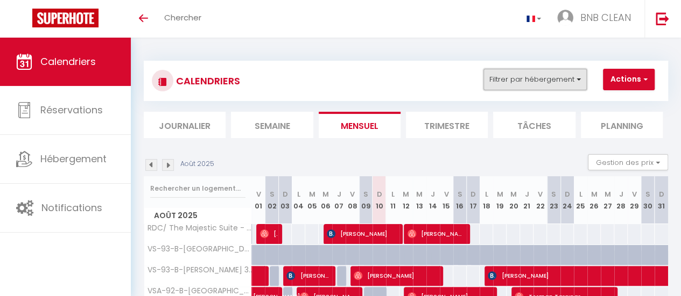
click at [561, 82] on button "Filtrer par hébergement" at bounding box center [534, 80] width 103 height 22
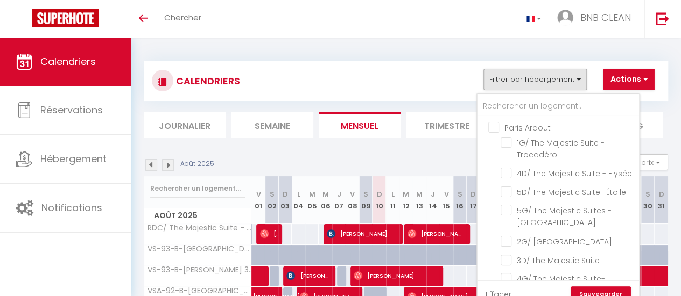
click at [490, 123] on input "Paris Ardout" at bounding box center [568, 127] width 161 height 11
checkbox input "true"
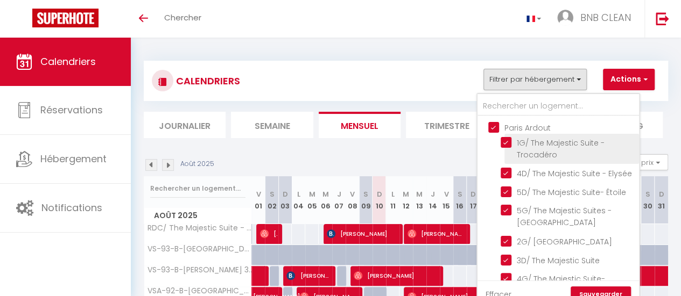
checkbox input "true"
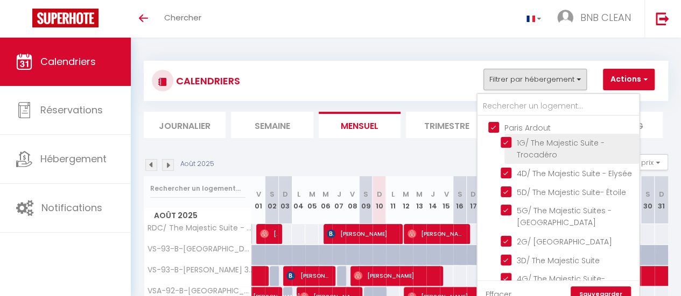
checkbox input "true"
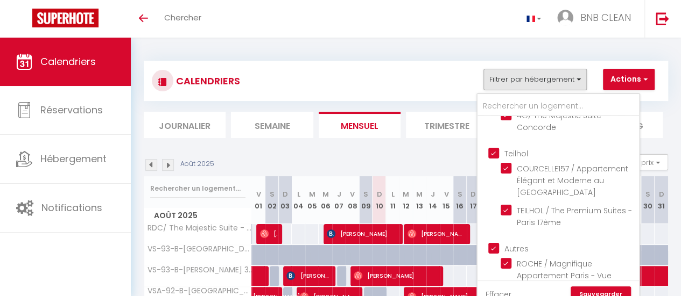
scroll to position [165, 0]
click at [496, 157] on input "Teilhol" at bounding box center [568, 151] width 161 height 11
checkbox input "false"
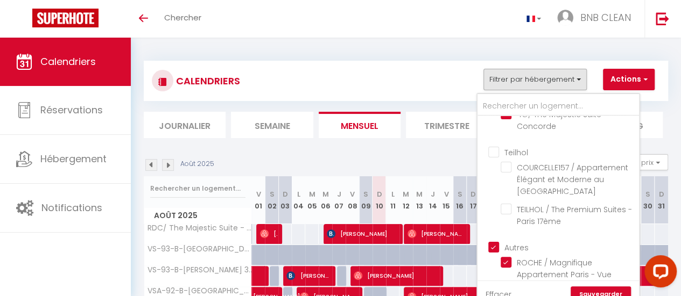
scroll to position [0, 0]
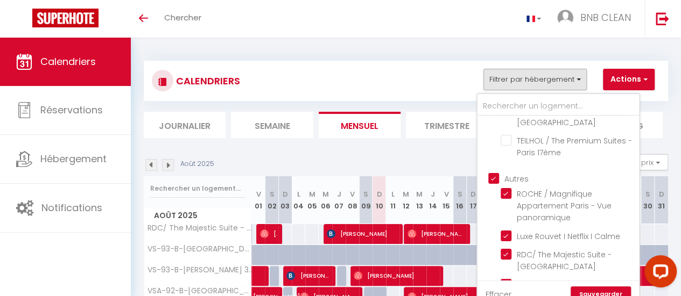
click at [493, 183] on input "Autres" at bounding box center [568, 178] width 161 height 11
checkbox input "false"
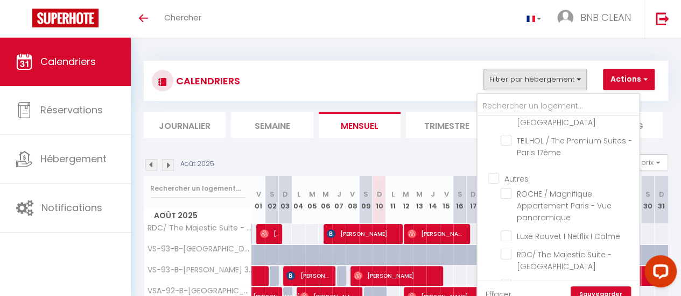
checkbox input "false"
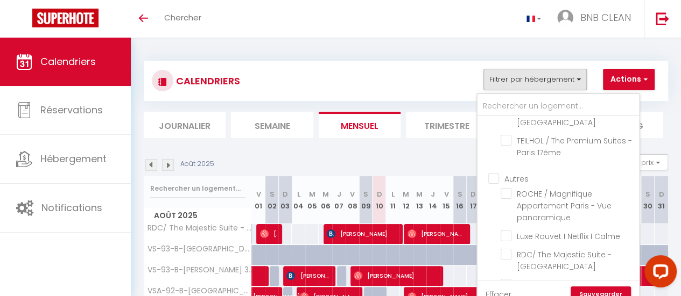
checkbox input "false"
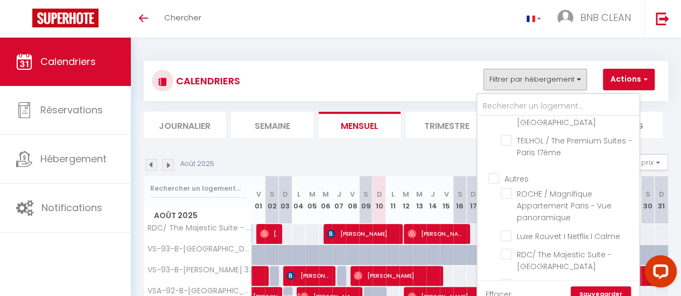
scroll to position [675, 0]
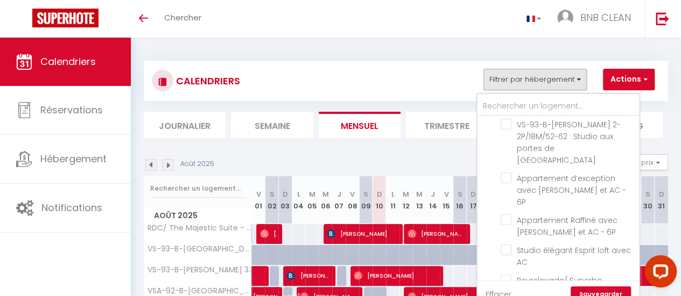
click at [596, 291] on link "Sauvegarder" at bounding box center [600, 295] width 60 height 16
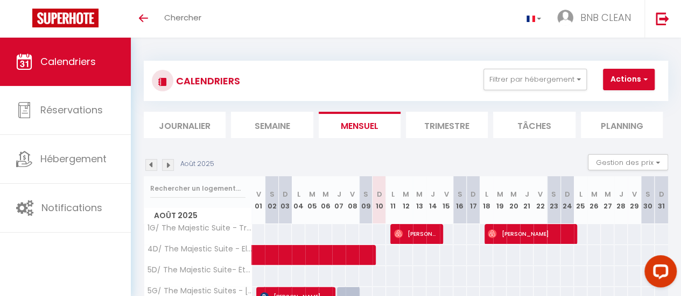
scroll to position [125, 0]
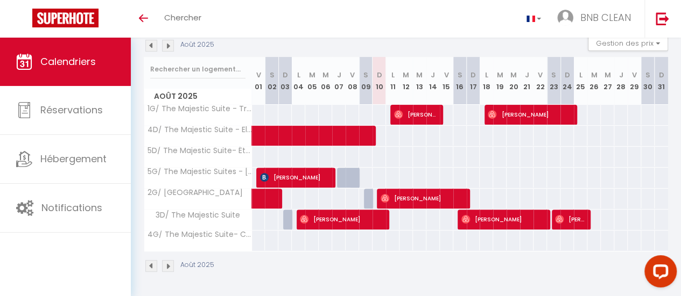
click at [390, 105] on div at bounding box center [396, 115] width 13 height 20
drag, startPoint x: 388, startPoint y: 105, endPoint x: 386, endPoint y: 96, distance: 8.8
click at [386, 96] on div "Août 2025 V 01 S 02 D 03 L 04 M 05 M 06 J 07 V 08 S 09 D 10 L 11 M 12 M 13 J 14…" at bounding box center [406, 154] width 524 height 195
click at [386, 96] on th "L 11" at bounding box center [392, 81] width 13 height 48
click at [370, 210] on span "[PERSON_NAME]" at bounding box center [341, 219] width 82 height 20
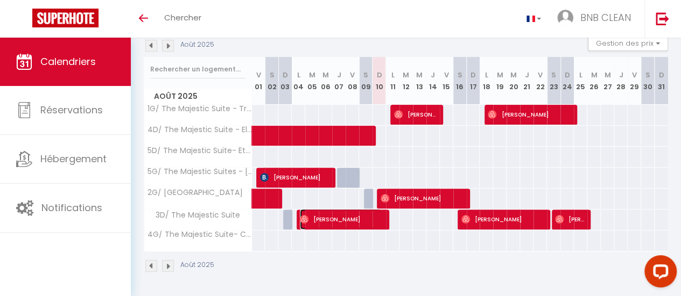
select select "OK"
select select "0"
select select "1"
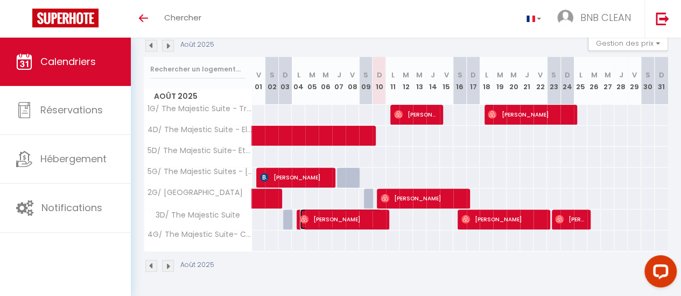
select select
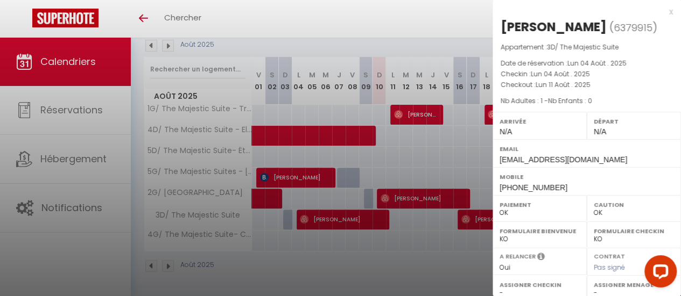
click at [438, 211] on div at bounding box center [340, 148] width 681 height 296
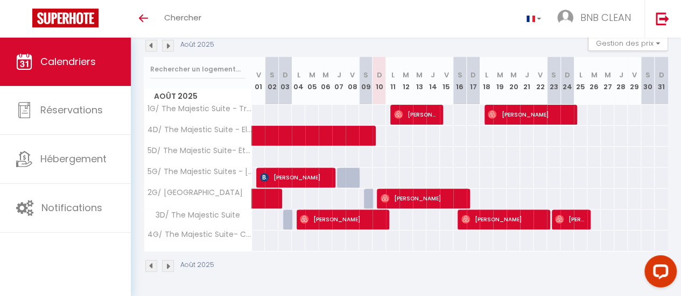
click at [441, 105] on div "110" at bounding box center [446, 115] width 14 height 20
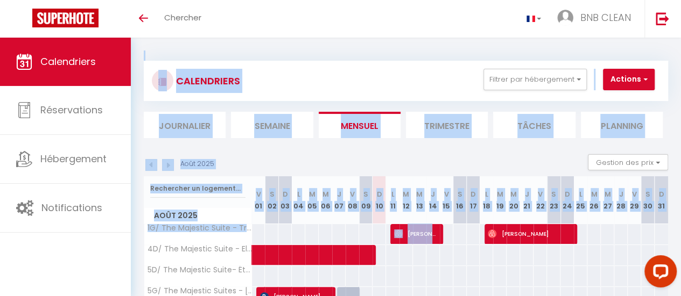
drag, startPoint x: 441, startPoint y: 100, endPoint x: 137, endPoint y: -65, distance: 346.2
click at [137, 0] on html "Questions et aide sur la MIGRATION - [GEOGRAPHIC_DATA] ouverte de 13 à 14h puis…" at bounding box center [340, 148] width 681 height 296
click at [569, 84] on button "Filtrer par hébergement" at bounding box center [534, 80] width 103 height 22
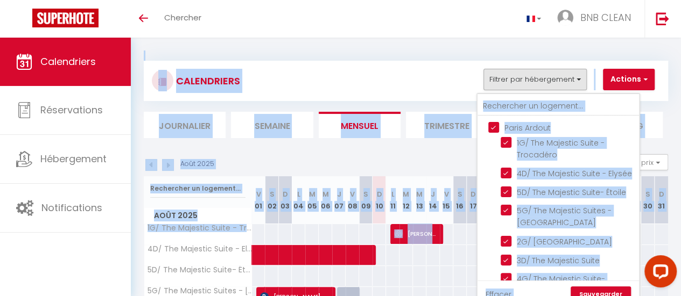
click at [495, 125] on input "Paris Ardout" at bounding box center [568, 127] width 161 height 11
checkbox input "false"
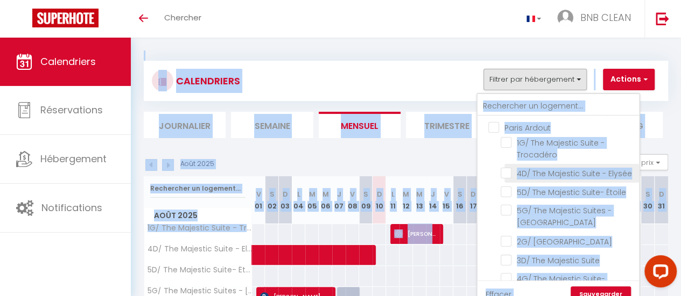
checkbox input "false"
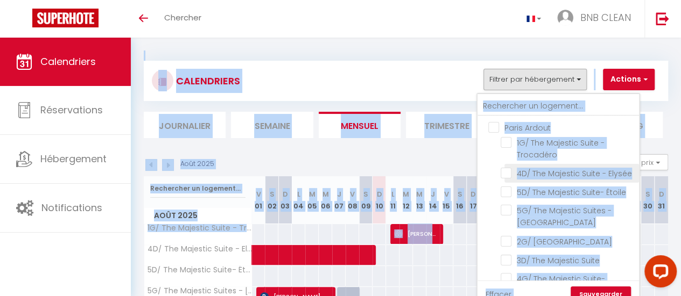
checkbox input "false"
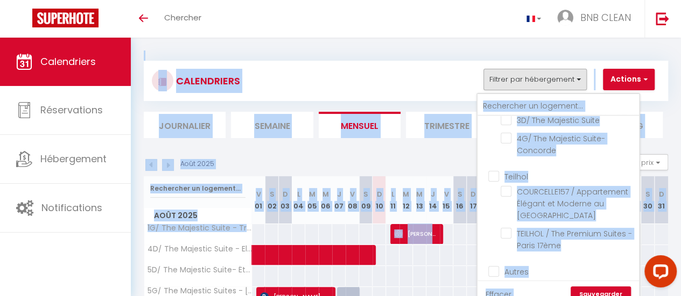
scroll to position [149, 0]
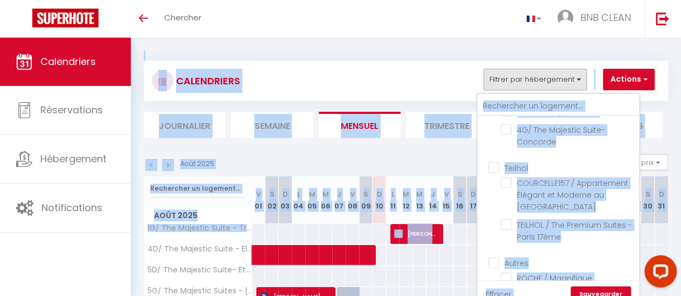
click at [487, 188] on ul "Teilhol COURCELLE157 / Appartement Élégant et Moderne au [GEOGRAPHIC_DATA] TEIL…" at bounding box center [557, 204] width 161 height 95
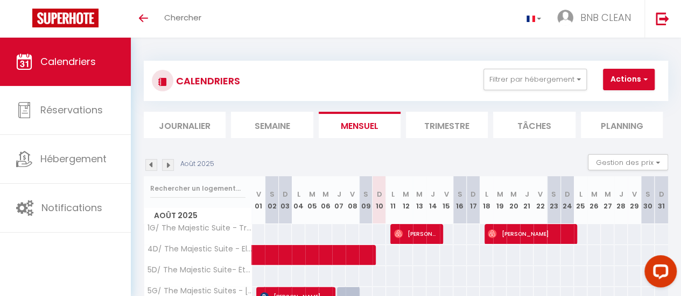
click at [487, 188] on th "L 18" at bounding box center [485, 200] width 13 height 48
click at [300, 56] on div "CALENDRIERS Filtrer par hébergement [GEOGRAPHIC_DATA] Ardout 1G/ The Majestic S…" at bounding box center [406, 227] width 524 height 352
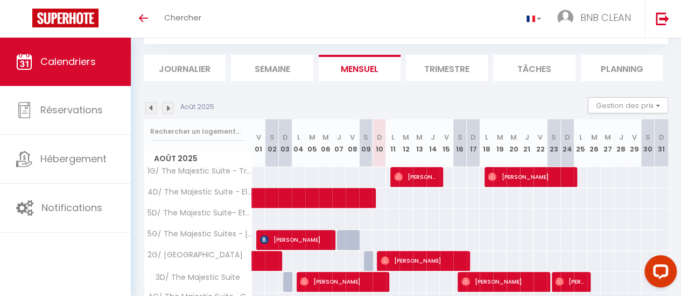
scroll to position [0, 0]
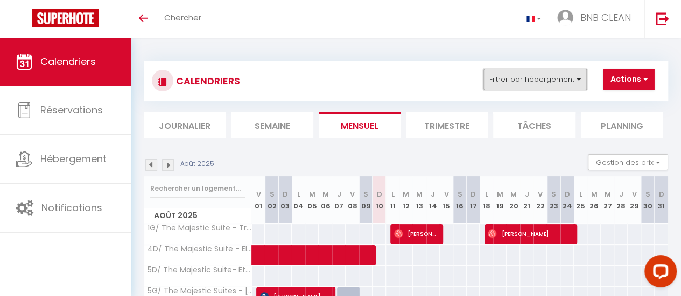
click at [496, 78] on button "Filtrer par hébergement" at bounding box center [534, 80] width 103 height 22
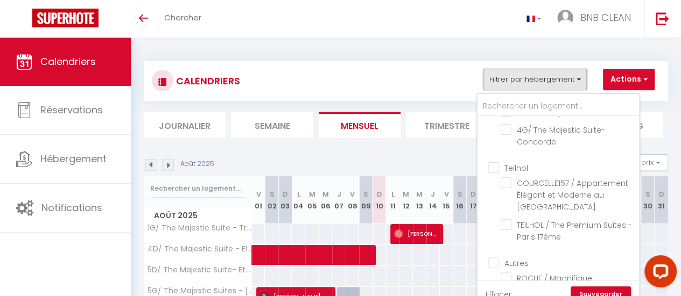
scroll to position [160, 0]
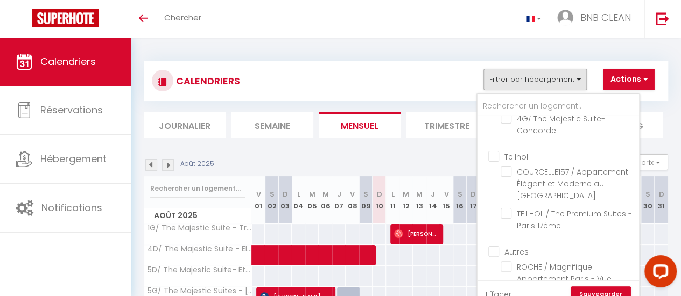
click at [498, 161] on input "Teilhol" at bounding box center [568, 156] width 161 height 11
checkbox input "true"
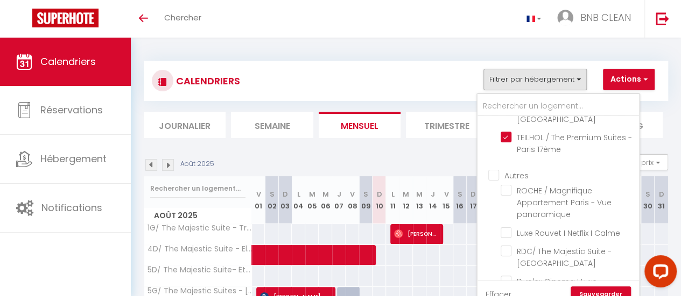
scroll to position [237, 0]
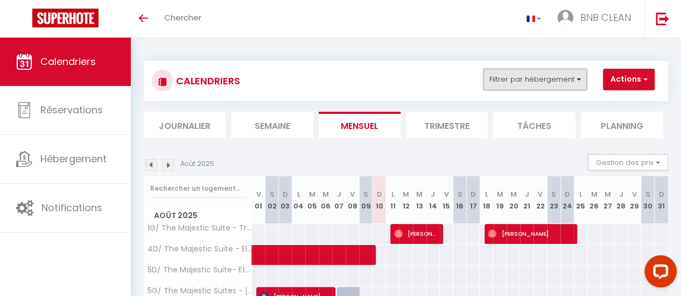
click at [542, 84] on button "Filtrer par hébergement" at bounding box center [534, 80] width 103 height 22
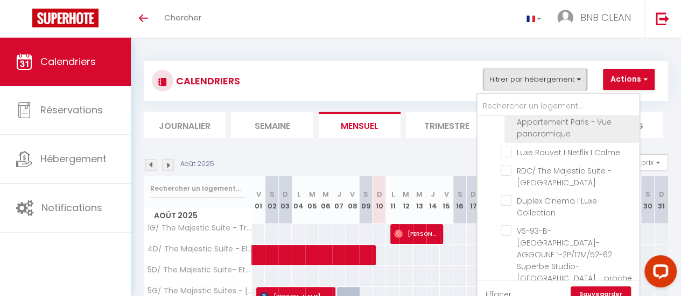
scroll to position [310, 0]
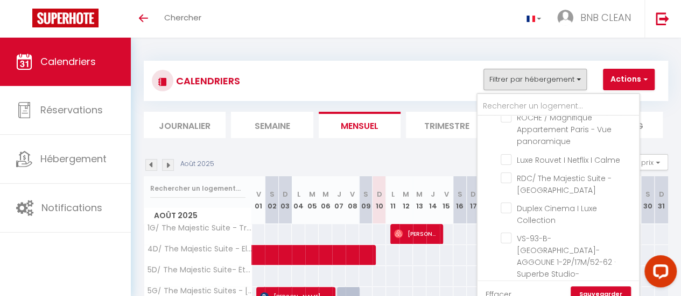
click at [499, 107] on input "Autres" at bounding box center [568, 101] width 161 height 11
checkbox input "true"
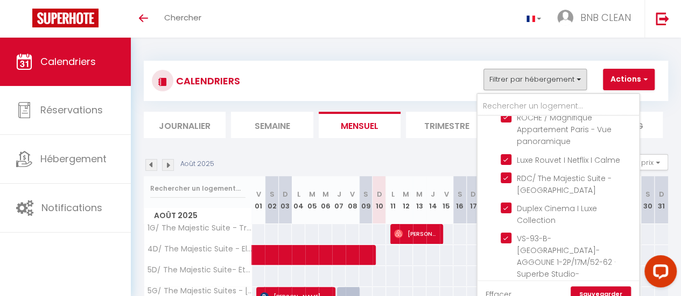
checkbox input "true"
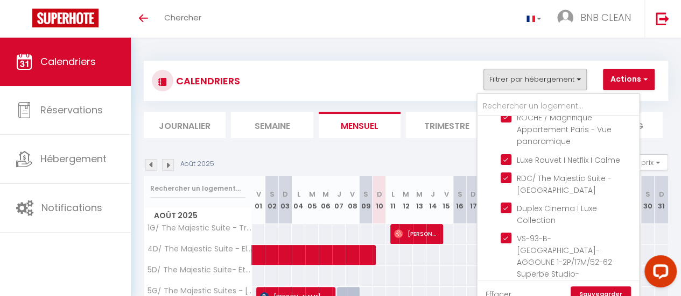
checkbox input "true"
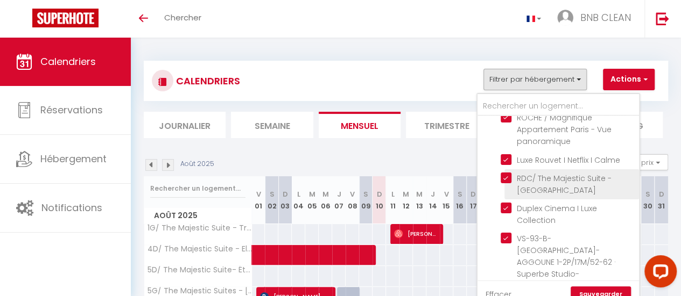
scroll to position [675, 0]
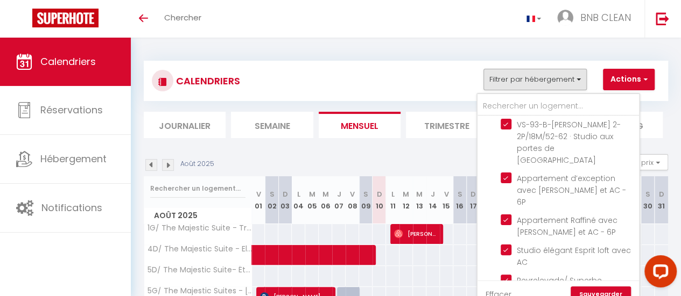
click at [597, 292] on link "Sauvegarder" at bounding box center [600, 295] width 60 height 16
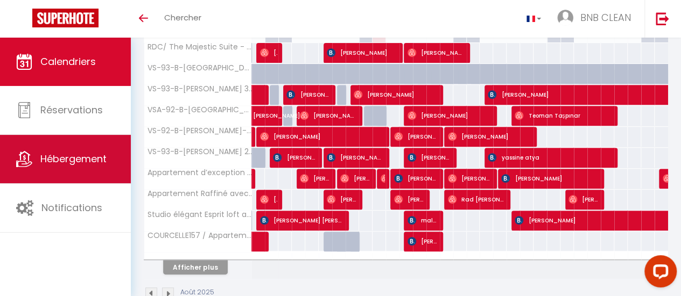
scroll to position [182, 0]
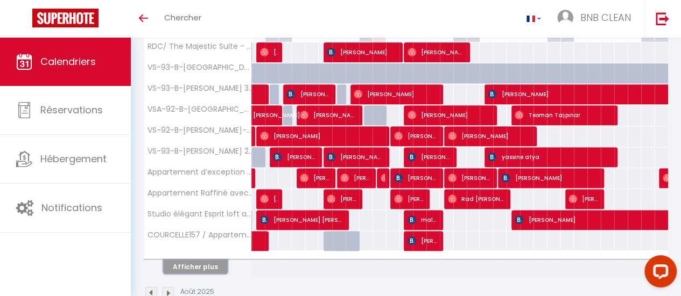
click at [202, 268] on button "Afficher plus" at bounding box center [195, 267] width 65 height 15
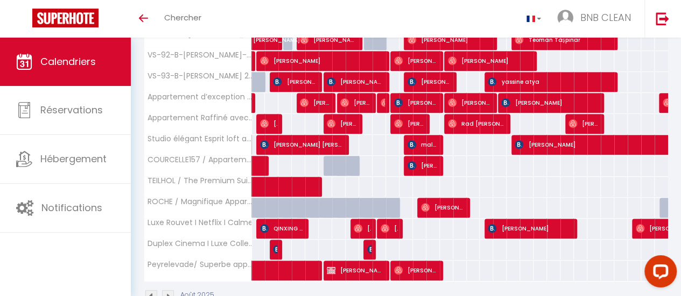
scroll to position [257, 0]
click at [376, 269] on span "[PERSON_NAME]" at bounding box center [355, 270] width 56 height 20
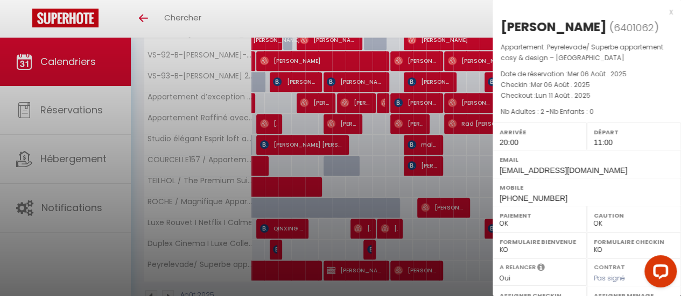
click at [437, 158] on div at bounding box center [340, 148] width 681 height 296
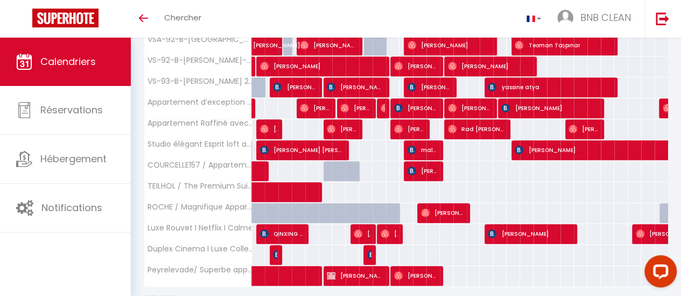
scroll to position [253, 0]
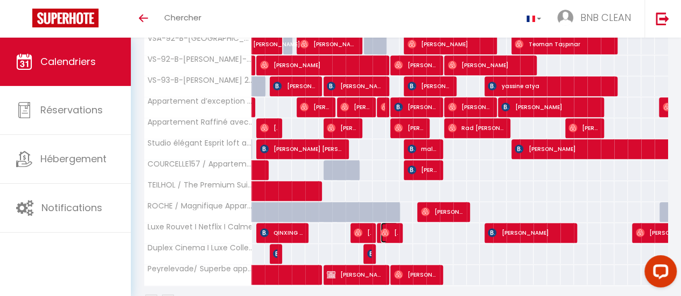
click at [392, 229] on span "[PERSON_NAME]" at bounding box center [388, 233] width 17 height 20
select select "32051"
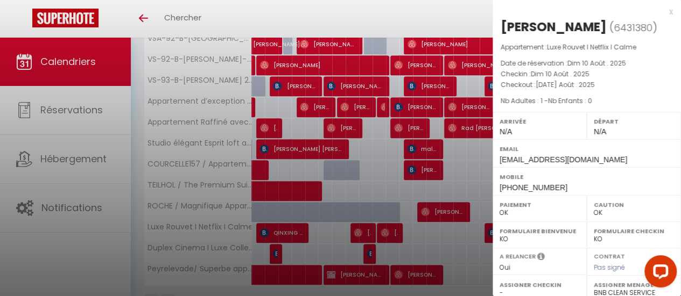
click at [368, 151] on div at bounding box center [340, 148] width 681 height 296
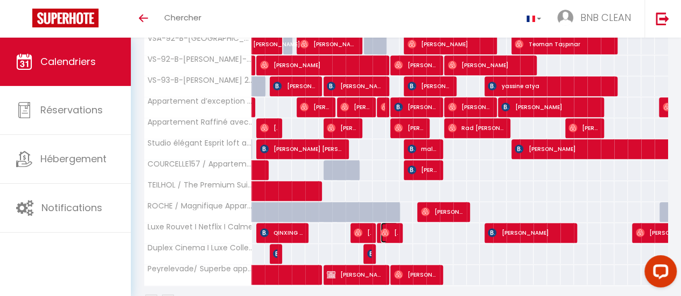
click at [383, 234] on img at bounding box center [384, 233] width 9 height 9
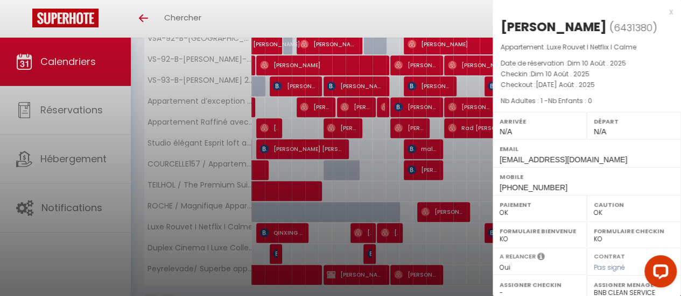
click at [383, 234] on div at bounding box center [340, 148] width 681 height 296
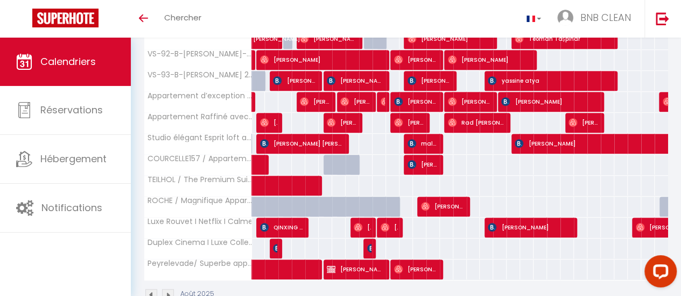
scroll to position [260, 0]
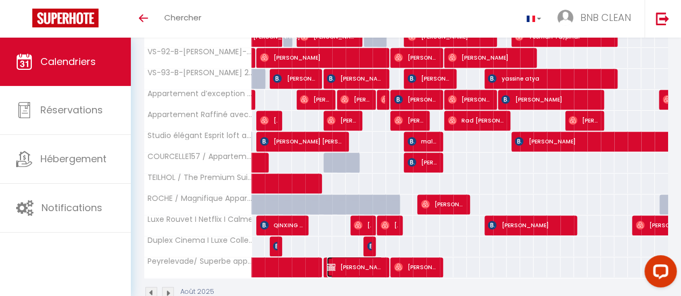
click at [379, 262] on span "[PERSON_NAME]" at bounding box center [355, 267] width 56 height 20
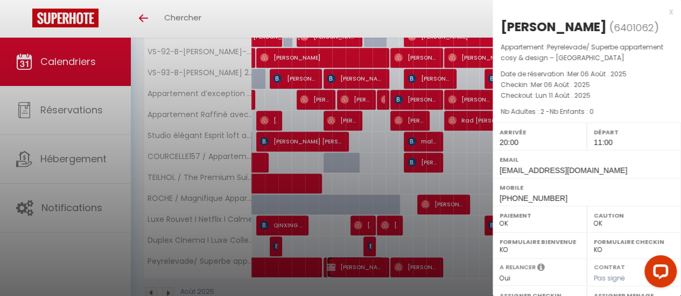
select select
click at [379, 262] on div at bounding box center [340, 148] width 681 height 296
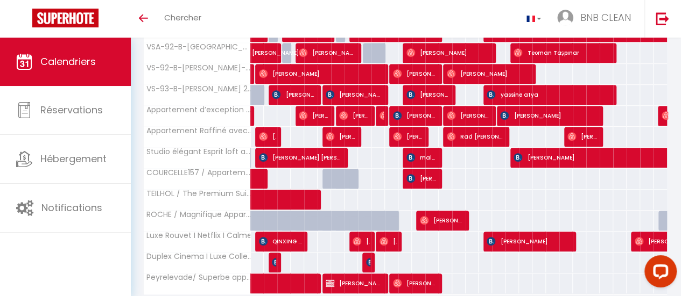
scroll to position [251, 0]
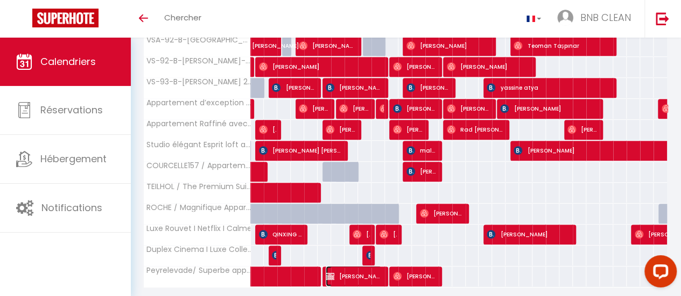
click at [378, 270] on span "[PERSON_NAME]" at bounding box center [354, 276] width 56 height 20
